Goal: Communication & Community: Share content

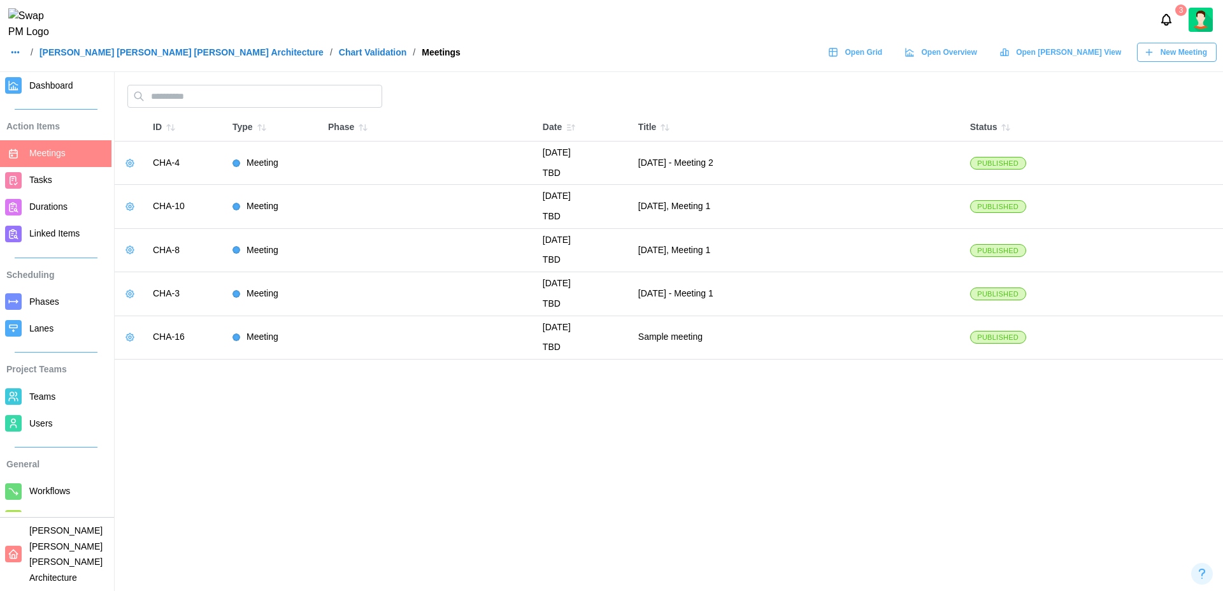
click at [94, 57] on link "[PERSON_NAME] [PERSON_NAME] [PERSON_NAME] Architecture" at bounding box center [182, 52] width 284 height 9
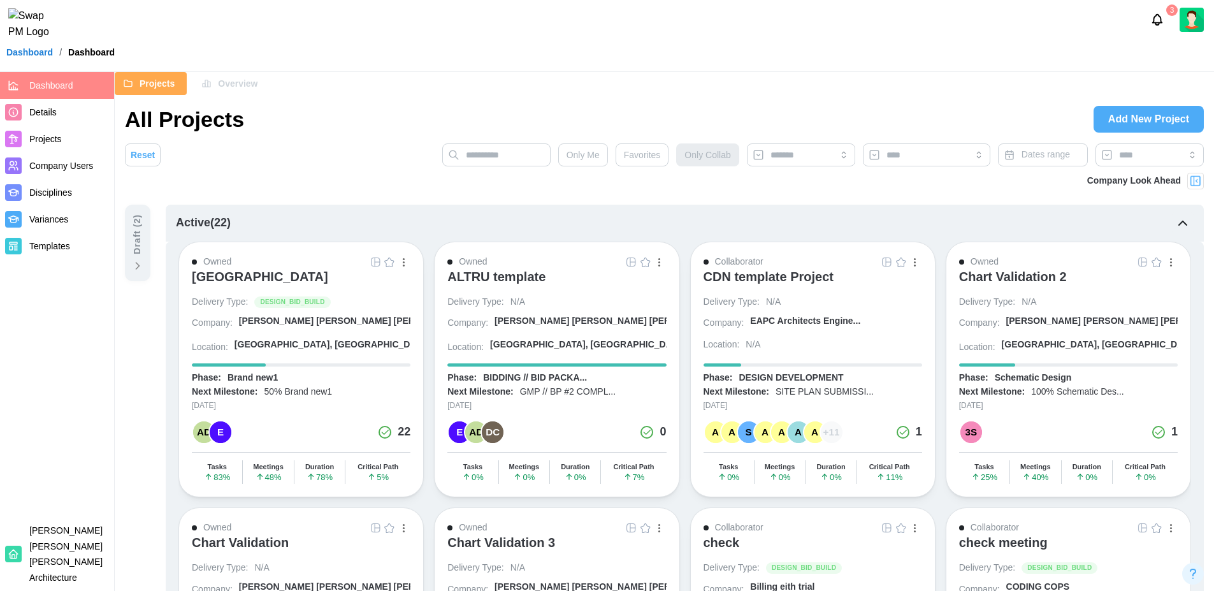
click at [216, 84] on div "Overview" at bounding box center [229, 84] width 56 height 22
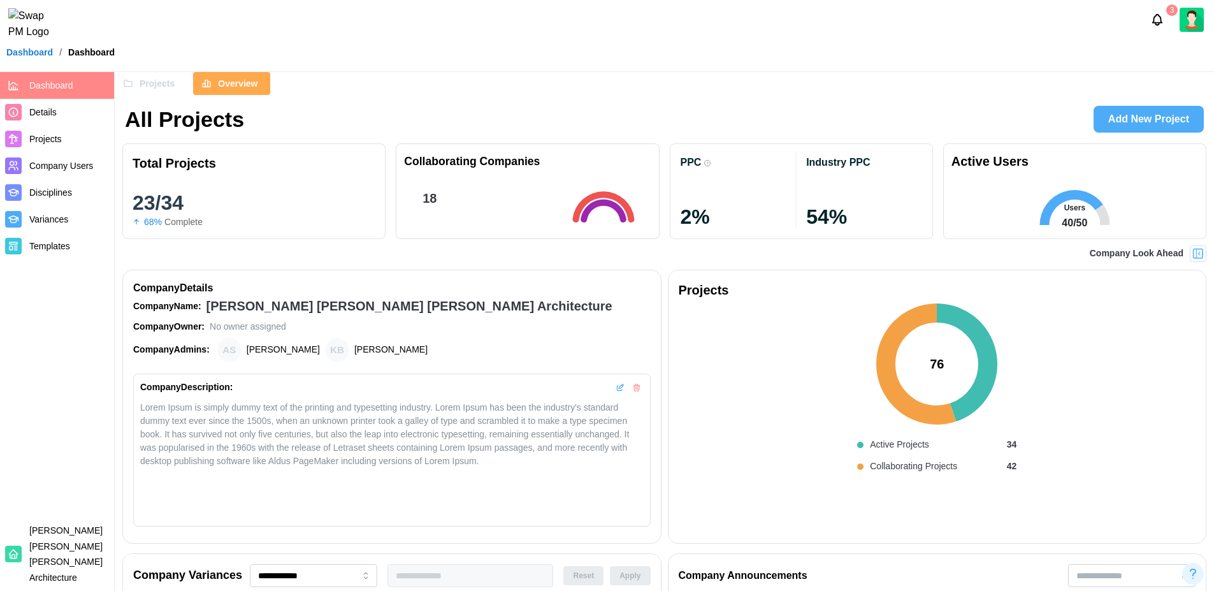
scroll to position [0, 12616]
click at [65, 171] on span "Company Users" at bounding box center [69, 166] width 80 height 16
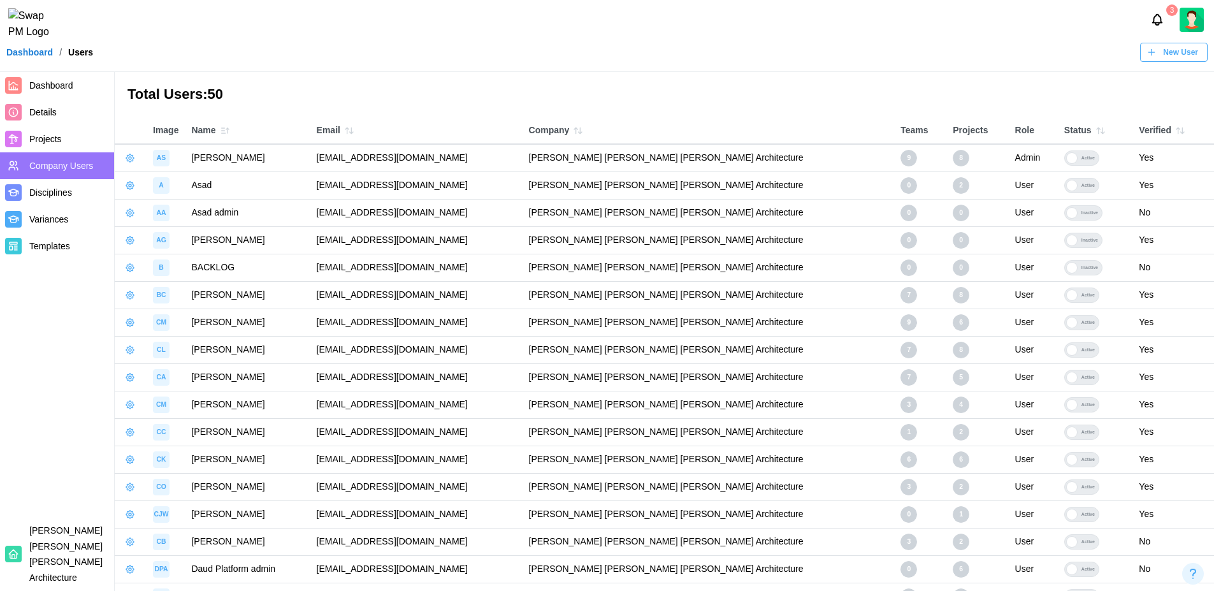
click at [129, 161] on icon "button" at bounding box center [130, 158] width 8 height 8
click at [147, 196] on div "Manage App User" at bounding box center [195, 192] width 97 height 14
drag, startPoint x: 347, startPoint y: 159, endPoint x: 519, endPoint y: 154, distance: 171.5
click at [519, 154] on td "[EMAIL_ADDRESS][DOMAIN_NAME]" at bounding box center [416, 157] width 212 height 27
copy td "[EMAIL_ADDRESS][DOMAIN_NAME]"
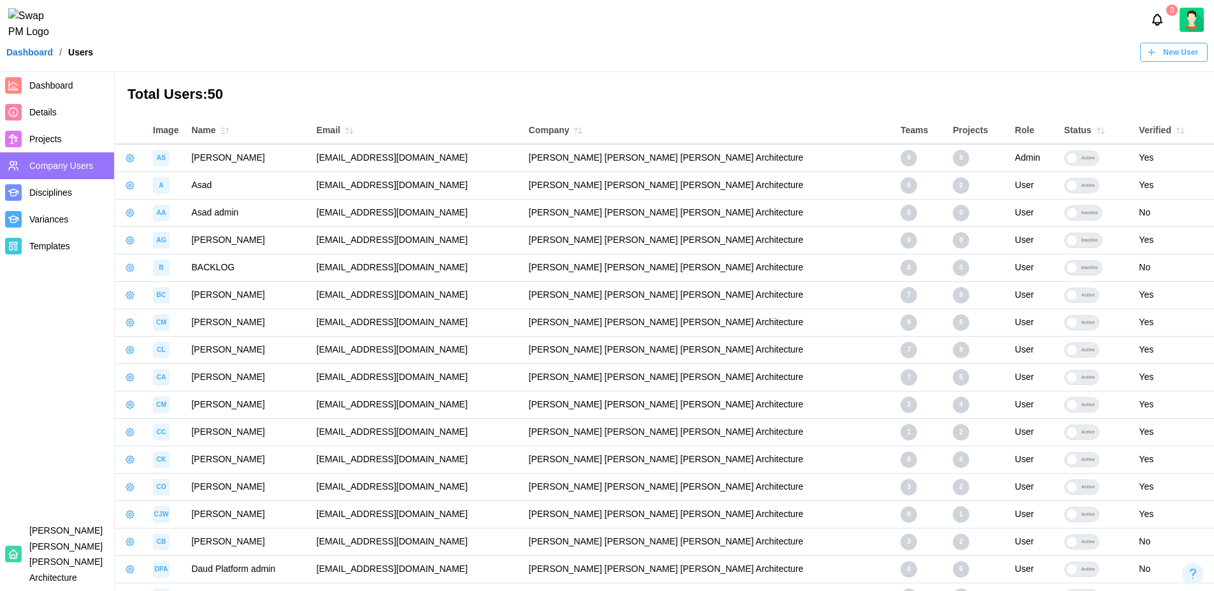
click at [50, 139] on span "Projects" at bounding box center [45, 139] width 32 height 10
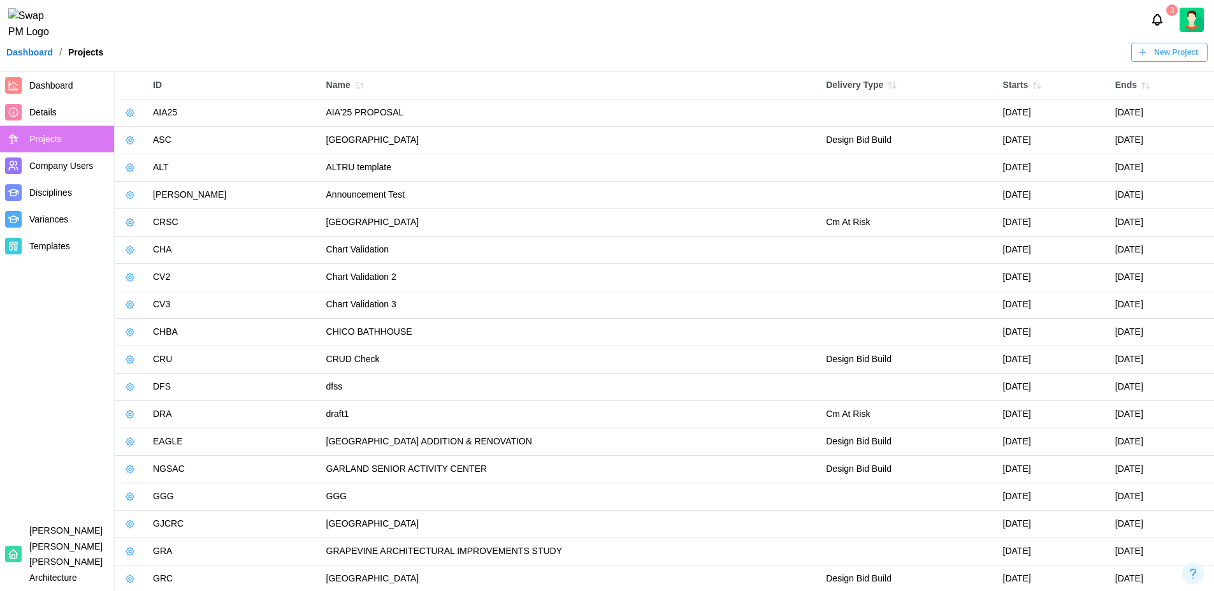
click at [31, 57] on link "Dashboard" at bounding box center [29, 52] width 47 height 9
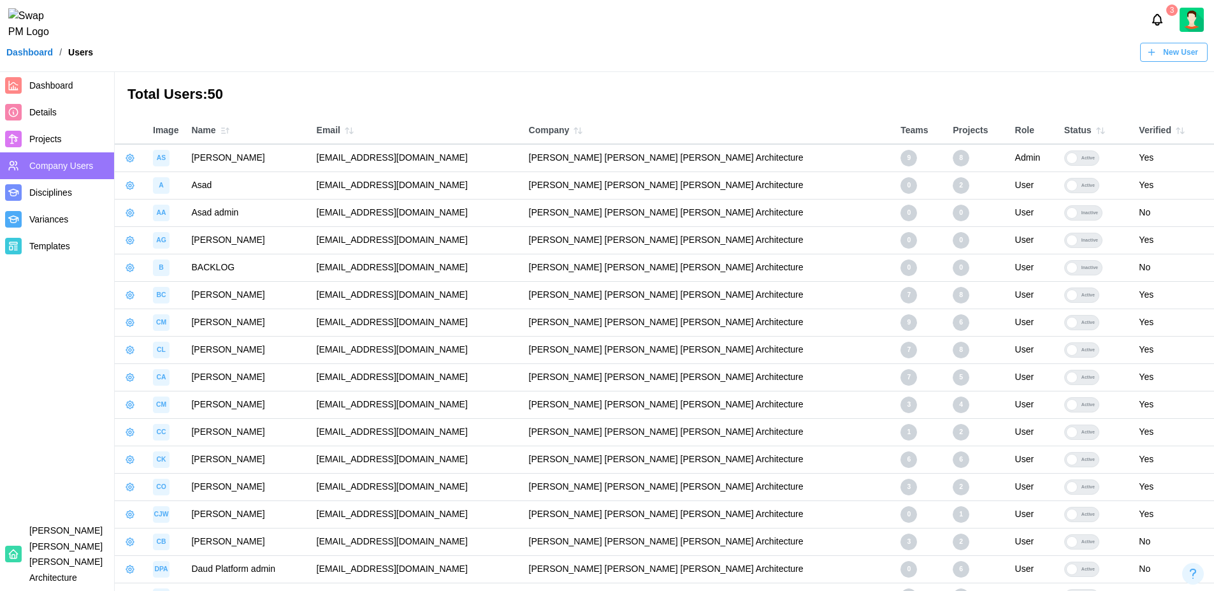
click at [133, 158] on icon "button" at bounding box center [130, 158] width 10 height 10
click at [185, 197] on div "Manage App User" at bounding box center [195, 192] width 97 height 14
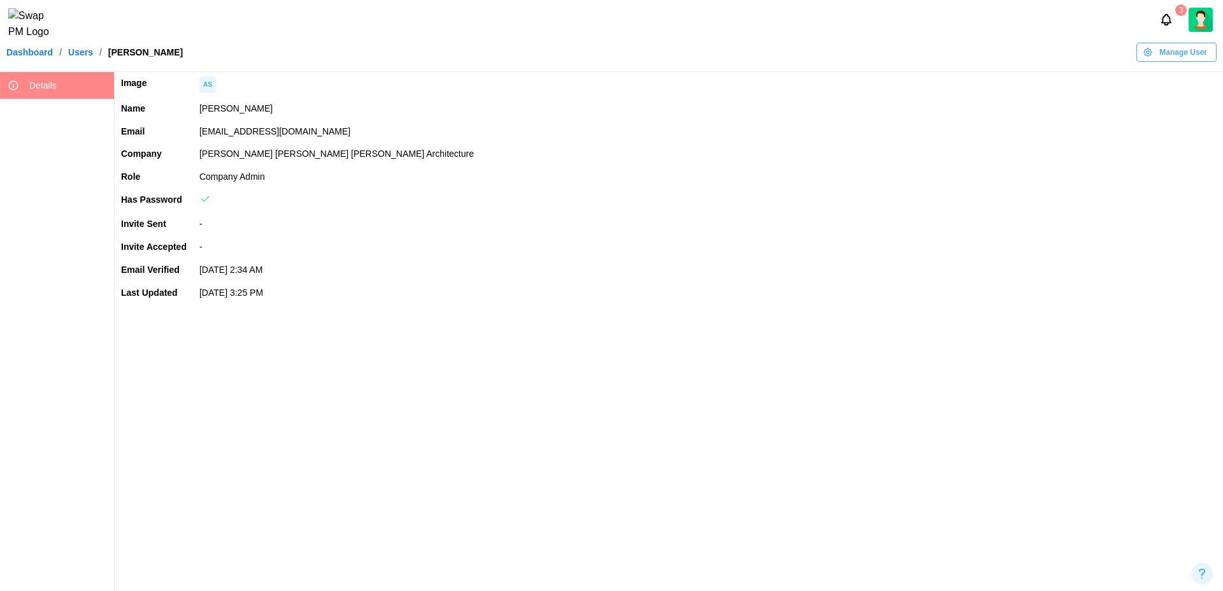
click at [1063, 60] on span "Manage User" at bounding box center [1184, 52] width 48 height 18
click at [1063, 128] on div "Set User Password" at bounding box center [1174, 132] width 76 height 10
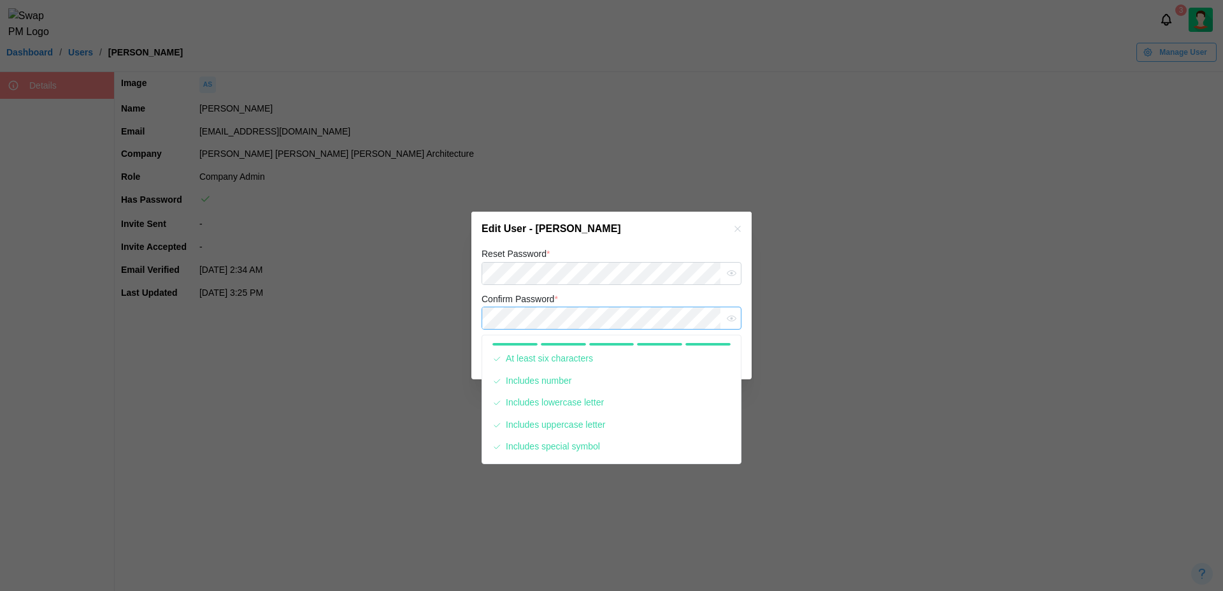
click at [682, 346] on button "Save" at bounding box center [711, 357] width 59 height 23
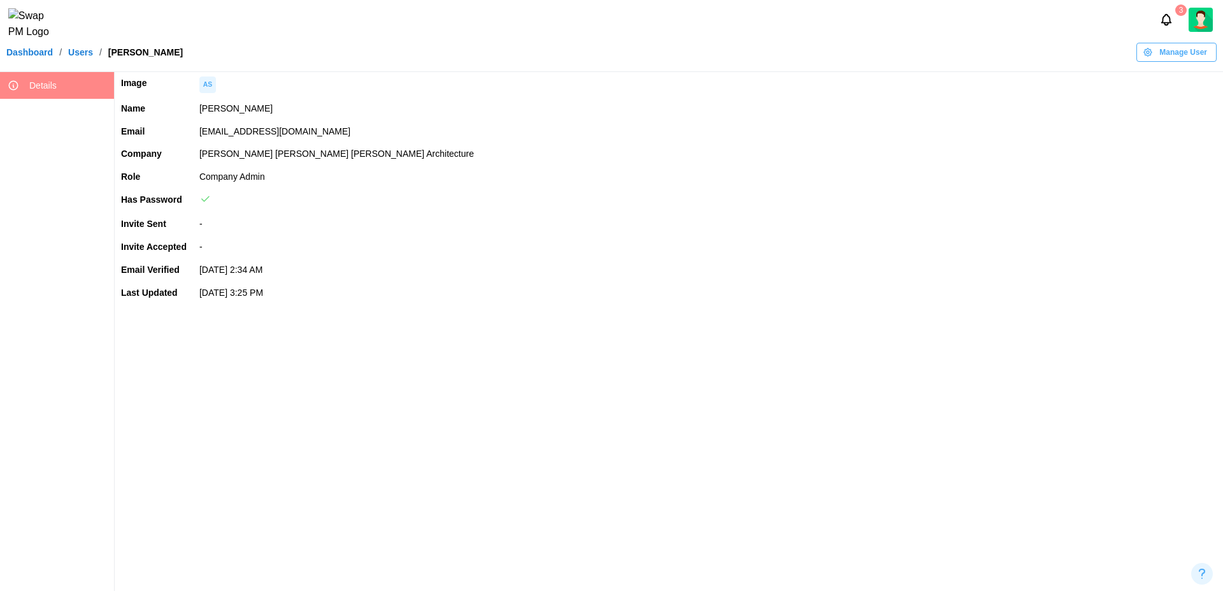
click at [40, 57] on link "Dashboard" at bounding box center [29, 52] width 47 height 9
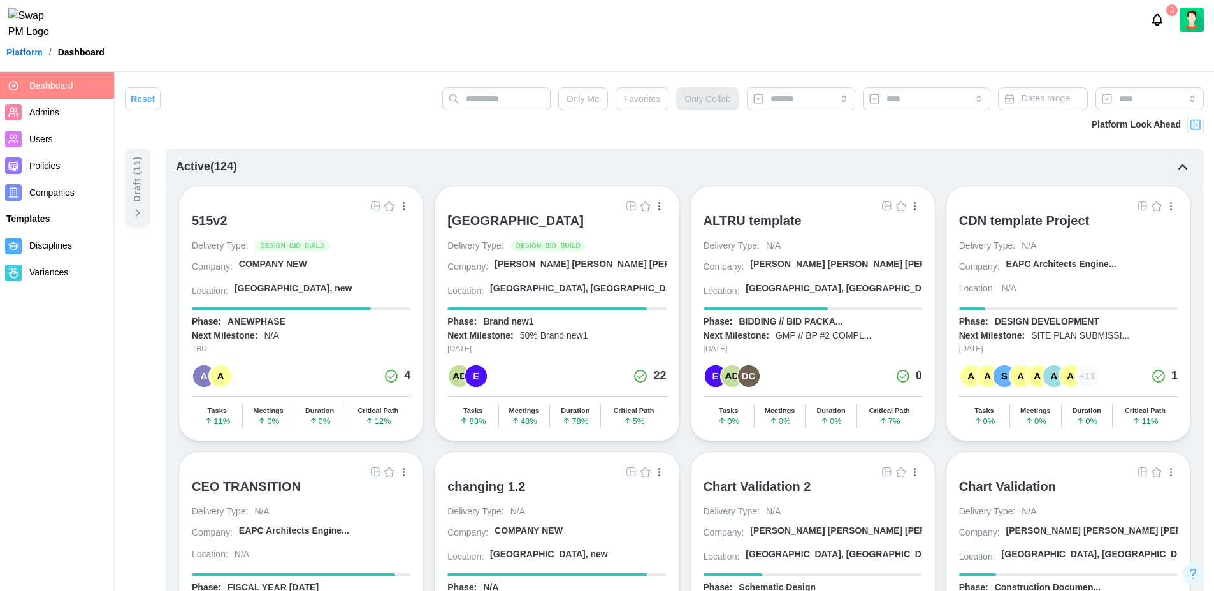
click at [1046, 224] on div "CDN template Project" at bounding box center [1024, 220] width 131 height 15
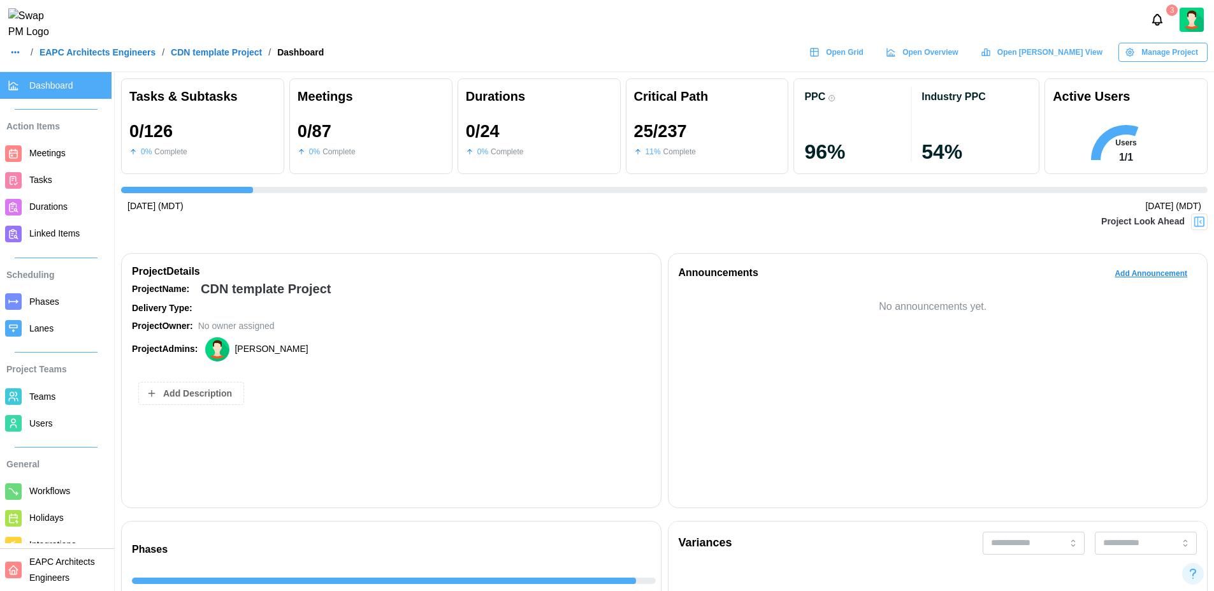
scroll to position [0, 1332]
click at [1163, 268] on span "Add Announcement" at bounding box center [1150, 273] width 73 height 18
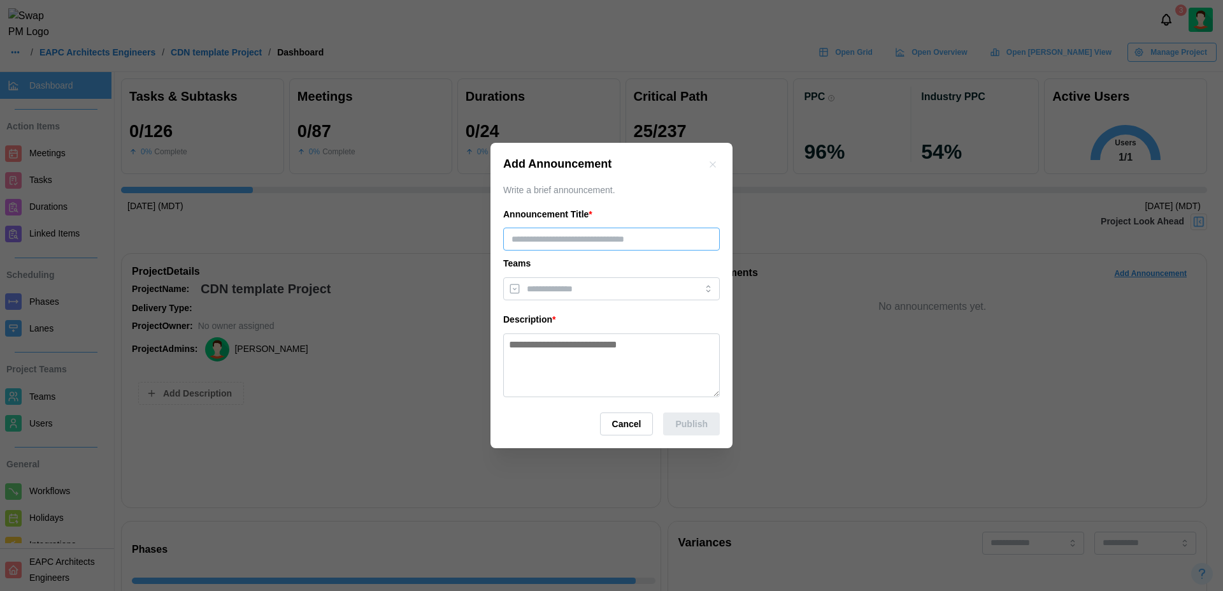
click at [577, 242] on input "text" at bounding box center [611, 238] width 217 height 23
type input "*******"
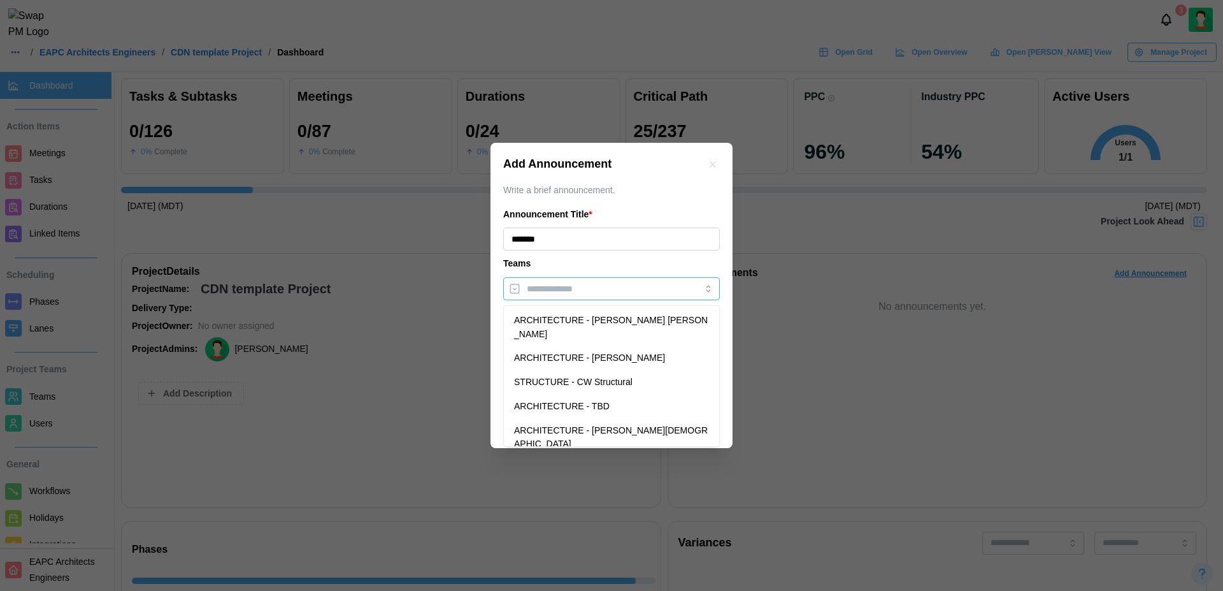
click at [614, 284] on input "search" at bounding box center [600, 289] width 147 height 10
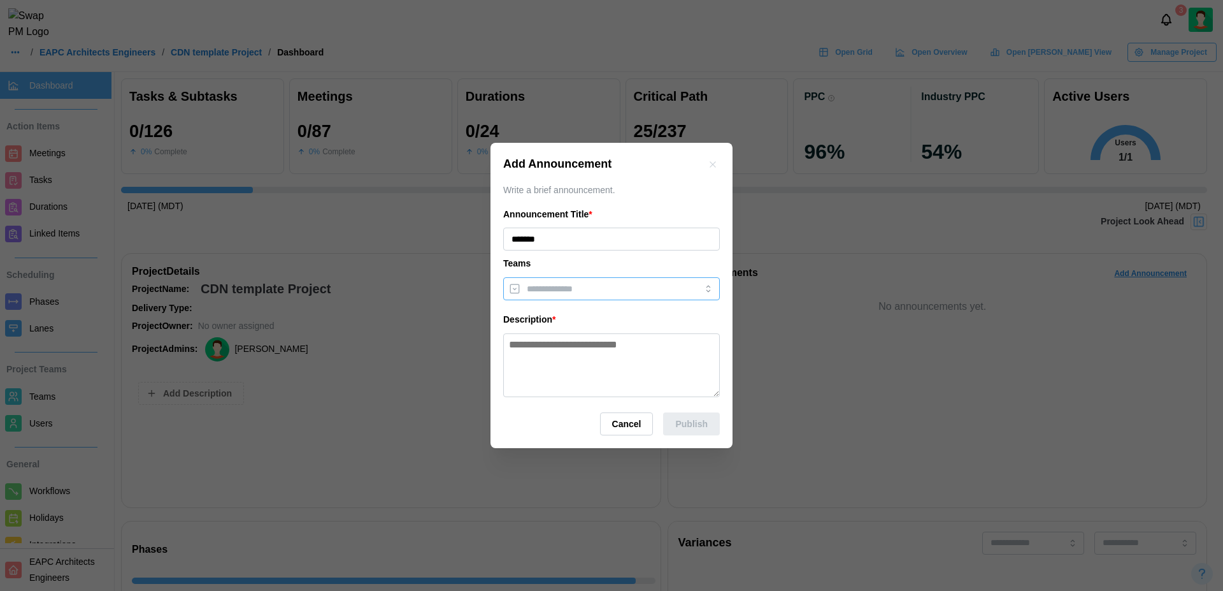
click at [614, 284] on input "search" at bounding box center [600, 289] width 147 height 10
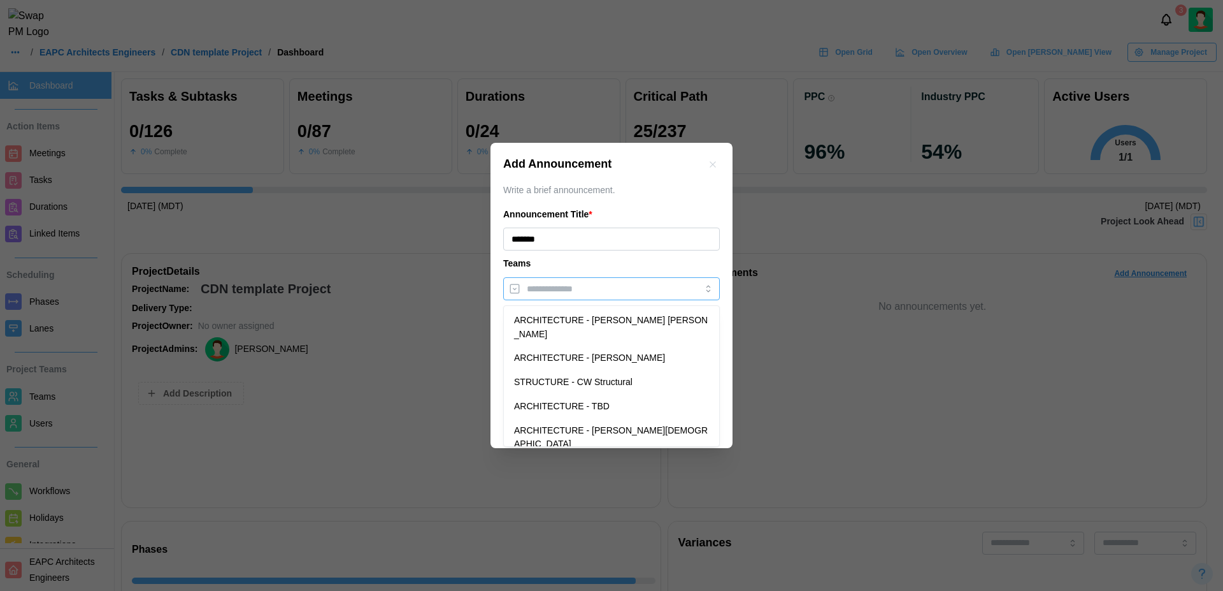
click at [614, 284] on input "search" at bounding box center [600, 289] width 147 height 10
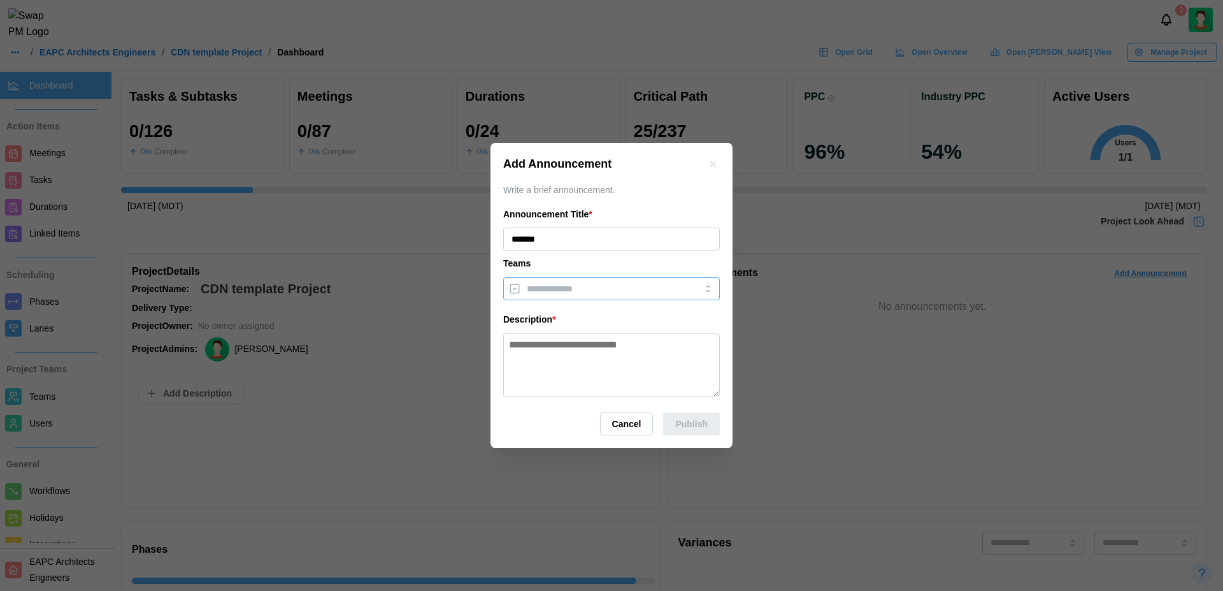
click at [614, 284] on input "search" at bounding box center [600, 289] width 147 height 10
click at [610, 354] on textarea at bounding box center [611, 365] width 217 height 64
type textarea "**********"
click at [698, 432] on span "Publish" at bounding box center [691, 424] width 32 height 22
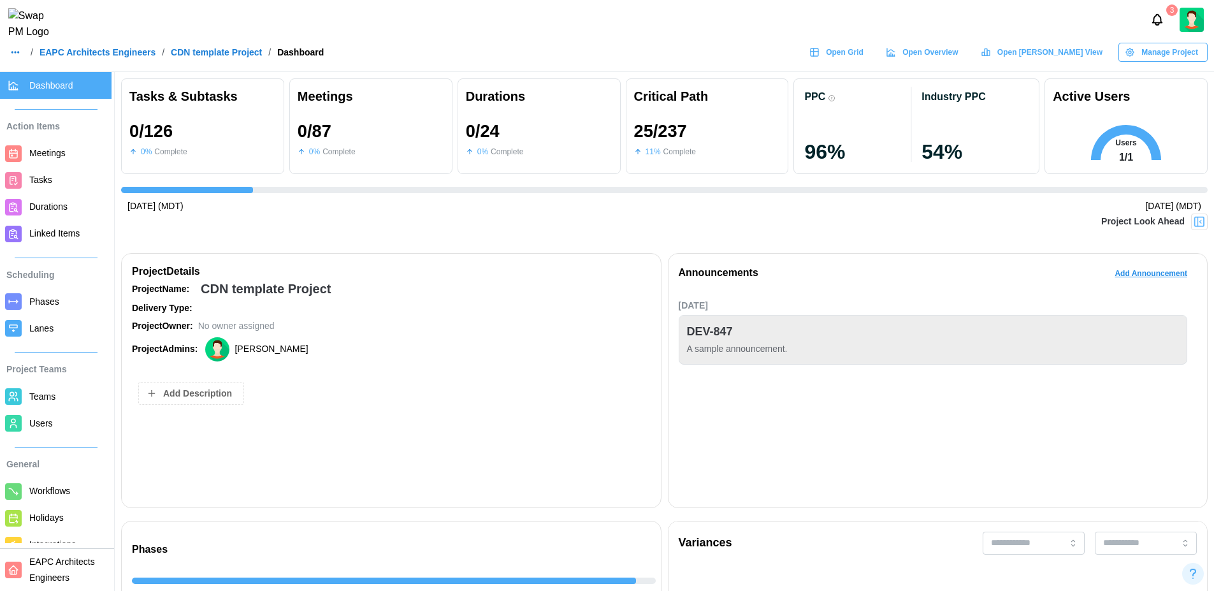
click at [123, 57] on link "EAPC Architects Engineers" at bounding box center [98, 52] width 116 height 9
